Goal: Task Accomplishment & Management: Use online tool/utility

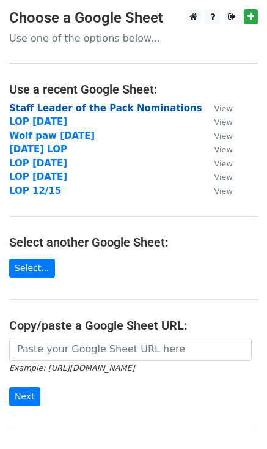
click at [78, 109] on strong "Staff Leader of the Pack Nominations" at bounding box center [105, 108] width 193 height 11
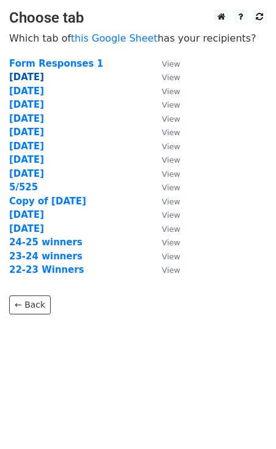
click at [27, 78] on strong "9/12/25" at bounding box center [26, 77] width 35 height 11
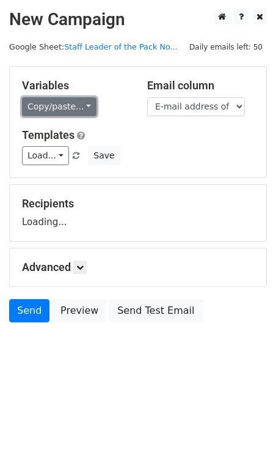
click at [69, 112] on link "Copy/paste..." at bounding box center [59, 106] width 75 height 19
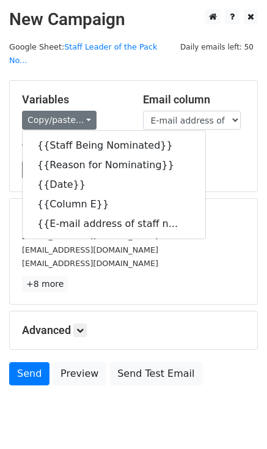
click at [239, 142] on h5 "Templates" at bounding box center [133, 148] width 223 height 13
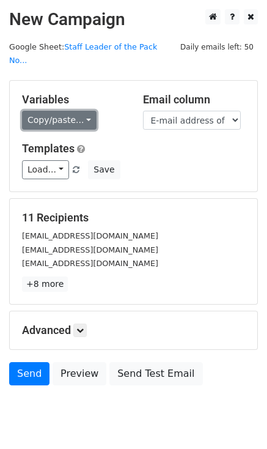
click at [63, 111] on link "Copy/paste..." at bounding box center [59, 120] width 75 height 19
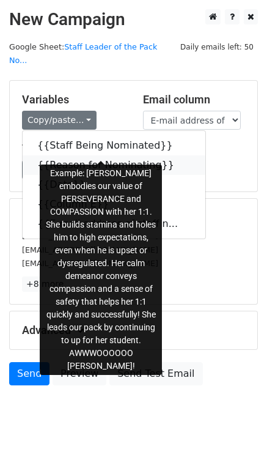
click at [177, 160] on icon at bounding box center [182, 165] width 10 height 10
